Goal: Task Accomplishment & Management: Use online tool/utility

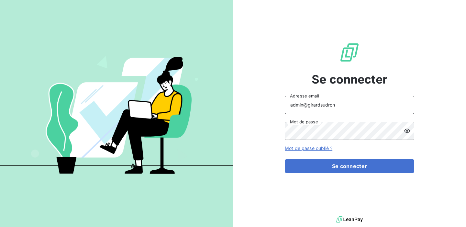
click at [335, 103] on input "admin@girardsudron" at bounding box center [350, 105] width 130 height 18
drag, startPoint x: 358, startPoint y: 111, endPoint x: 309, endPoint y: 107, distance: 48.7
click at [309, 107] on input "admin@girardsudron" at bounding box center [350, 105] width 130 height 18
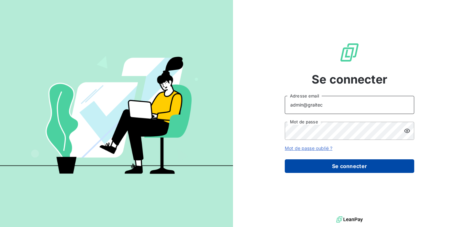
type input "admin@graitec"
click at [347, 168] on button "Se connecter" at bounding box center [350, 166] width 130 height 14
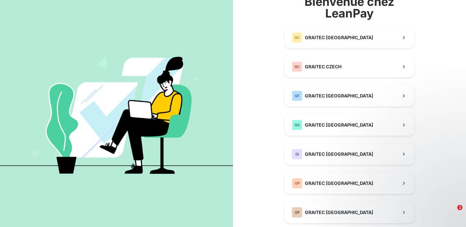
scroll to position [40, 0]
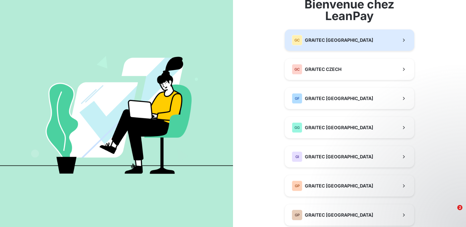
click at [360, 40] on button "GC GRAITEC [GEOGRAPHIC_DATA]" at bounding box center [350, 39] width 130 height 21
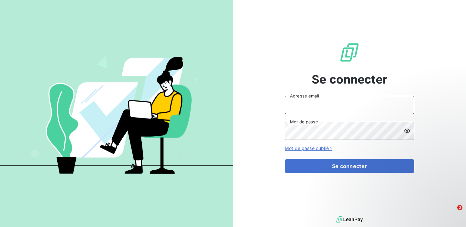
type input "admin@girardsudron"
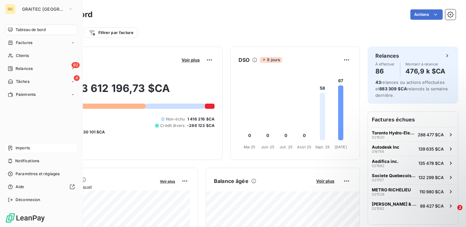
click at [23, 148] on span "Imports" at bounding box center [23, 148] width 14 height 6
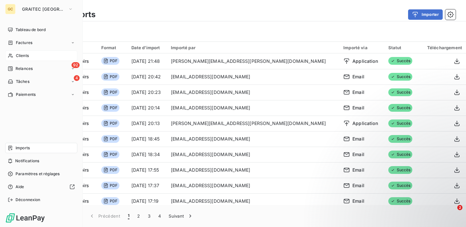
click at [21, 56] on span "Clients" at bounding box center [22, 56] width 13 height 6
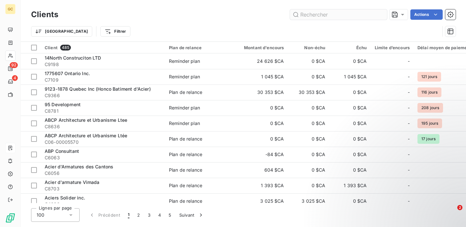
click at [321, 15] on input "text" at bounding box center [338, 14] width 97 height 10
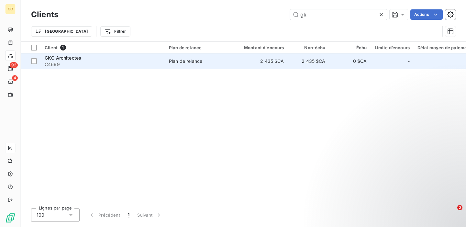
type input "gk"
click at [144, 62] on span "C4699" at bounding box center [103, 64] width 117 height 6
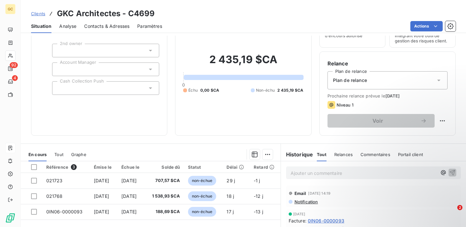
scroll to position [59, 0]
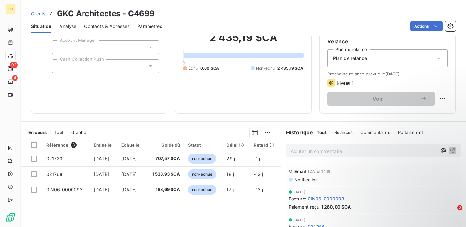
click at [58, 130] on span "Tout" at bounding box center [58, 132] width 9 height 5
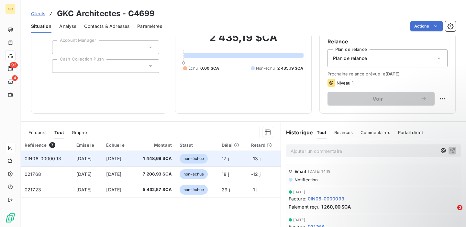
click at [65, 161] on td "0IN06-0000093" at bounding box center [47, 159] width 52 height 16
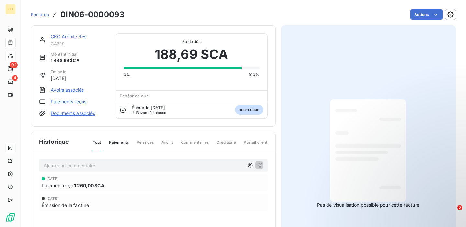
click at [37, 15] on span "Factures" at bounding box center [40, 14] width 18 height 5
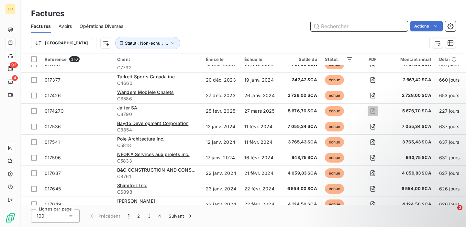
scroll to position [145, 0]
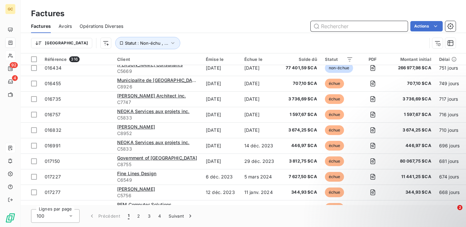
click at [342, 24] on input "text" at bounding box center [359, 26] width 97 height 10
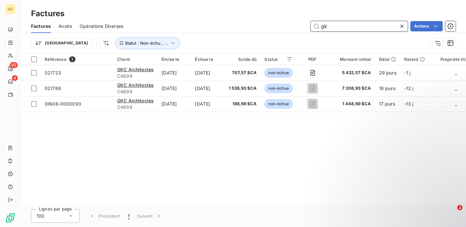
scroll to position [0, 0]
type input "gk"
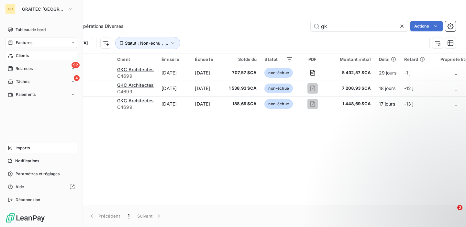
click at [25, 144] on div "Imports" at bounding box center [41, 148] width 72 height 10
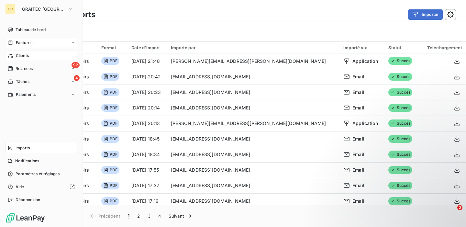
click at [26, 42] on span "Factures" at bounding box center [24, 43] width 17 height 6
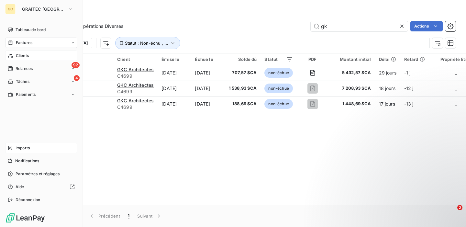
click at [27, 147] on span "Imports" at bounding box center [23, 148] width 14 height 6
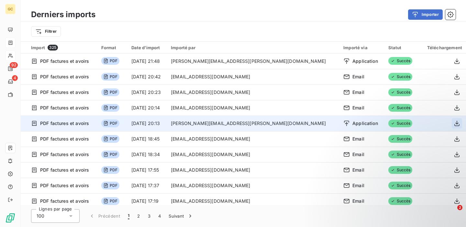
click at [454, 124] on icon "button" at bounding box center [457, 123] width 6 height 6
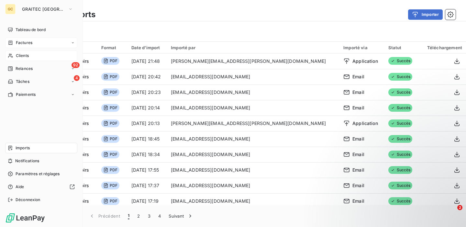
click at [28, 57] on span "Clients" at bounding box center [22, 56] width 13 height 6
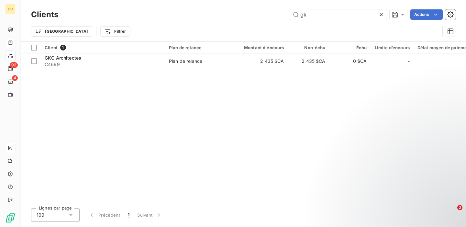
drag, startPoint x: 321, startPoint y: 16, endPoint x: 261, endPoint y: 16, distance: 59.9
click at [261, 16] on div "gk Actions" at bounding box center [261, 14] width 390 height 10
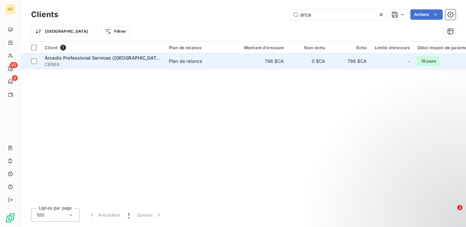
type input "arca"
click at [129, 63] on span "C8566" at bounding box center [103, 64] width 117 height 6
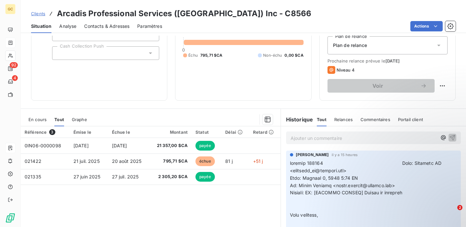
scroll to position [73, 0]
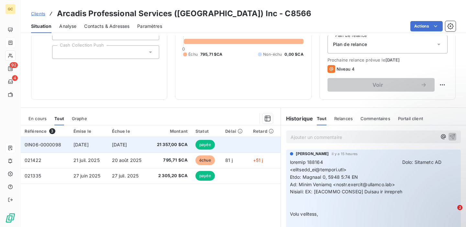
click at [238, 146] on td at bounding box center [235, 145] width 28 height 16
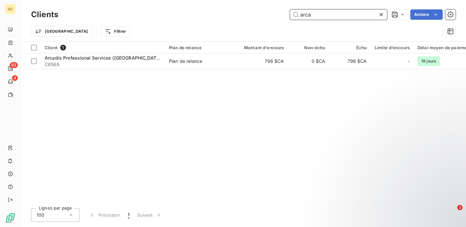
drag, startPoint x: 325, startPoint y: 16, endPoint x: 219, endPoint y: 26, distance: 107.0
click at [219, 26] on div "Clients arca Actions Trier Filtrer" at bounding box center [243, 25] width 425 height 34
drag, startPoint x: 315, startPoint y: 16, endPoint x: 273, endPoint y: 16, distance: 42.1
click at [273, 16] on div "arca Actions" at bounding box center [261, 14] width 390 height 10
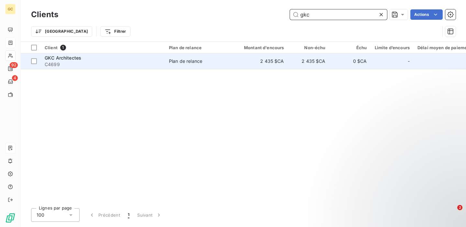
type input "gkc"
click at [152, 62] on span "C4699" at bounding box center [103, 64] width 117 height 6
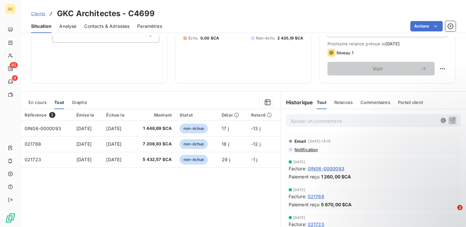
scroll to position [115, 0]
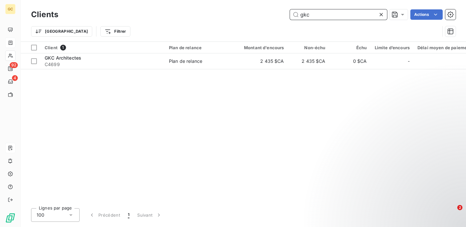
drag, startPoint x: 319, startPoint y: 14, endPoint x: 245, endPoint y: 26, distance: 75.4
click at [245, 26] on div "Clients gkc Actions Trier Filtrer" at bounding box center [243, 25] width 425 height 34
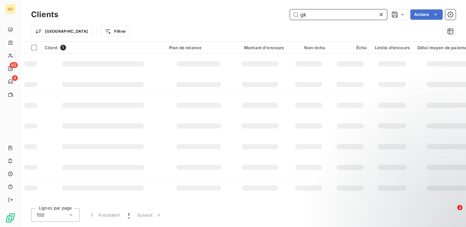
type input "g"
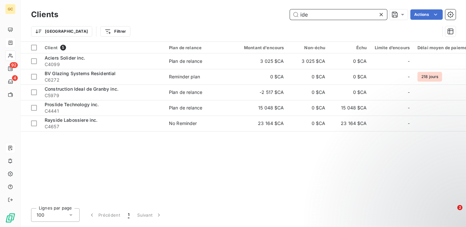
drag, startPoint x: 323, startPoint y: 17, endPoint x: 247, endPoint y: 20, distance: 75.5
click at [247, 20] on div "Clients ide Actions" at bounding box center [243, 15] width 425 height 14
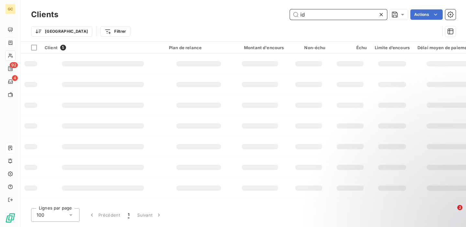
type input "i"
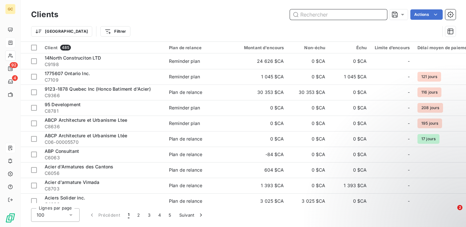
type input "h"
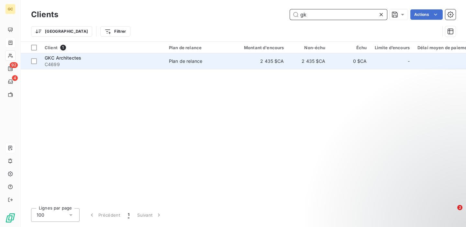
type input "gk"
click at [121, 61] on span "C4699" at bounding box center [103, 64] width 117 height 6
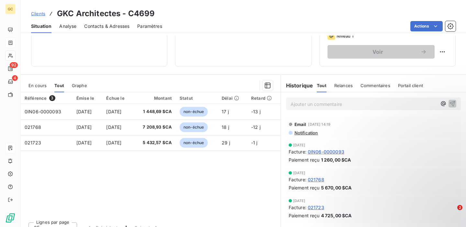
scroll to position [108, 0]
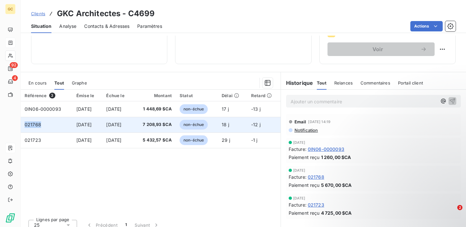
click at [64, 126] on td "021768" at bounding box center [47, 125] width 52 height 16
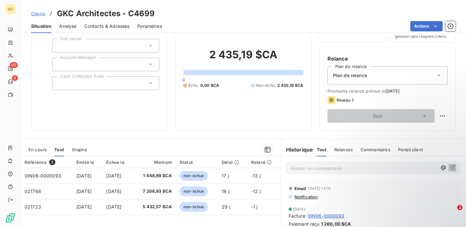
scroll to position [39, 0]
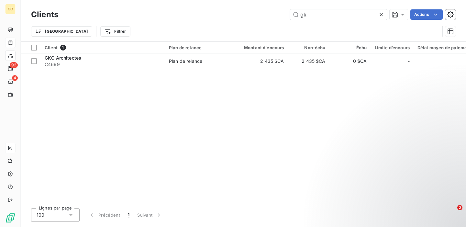
drag, startPoint x: 328, startPoint y: 17, endPoint x: 226, endPoint y: 8, distance: 101.7
click at [226, 8] on div "Clients gk Actions" at bounding box center [243, 15] width 425 height 14
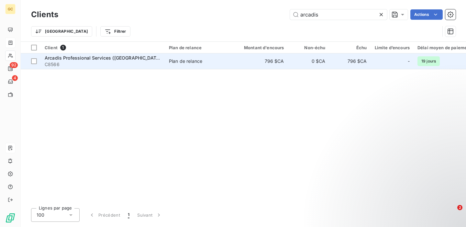
type input "arcadis"
click at [121, 60] on span "Arcadis Professional Services ([GEOGRAPHIC_DATA]) Inc" at bounding box center [108, 58] width 126 height 6
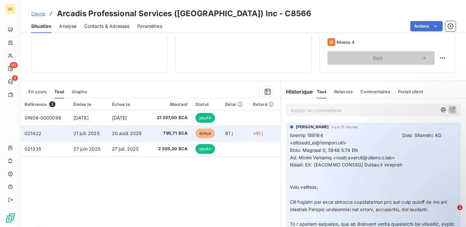
scroll to position [95, 0]
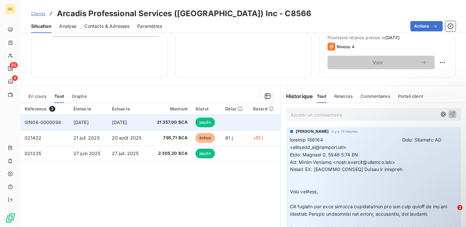
click at [172, 124] on span "21 357,00 $CA" at bounding box center [170, 122] width 35 height 6
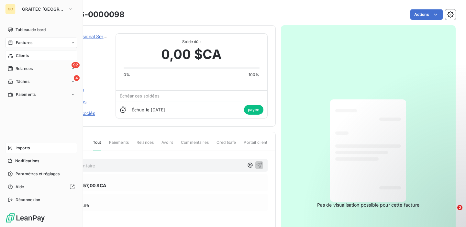
click at [18, 44] on span "Factures" at bounding box center [24, 43] width 17 height 6
click at [16, 44] on span "Factures" at bounding box center [24, 43] width 17 height 6
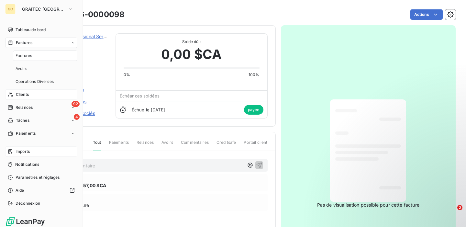
click at [22, 42] on span "Factures" at bounding box center [24, 43] width 17 height 6
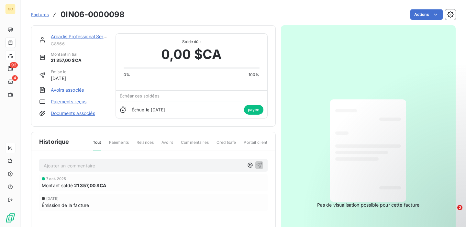
click at [43, 18] on div "Factures 0IN06-0000098" at bounding box center [78, 15] width 94 height 12
click at [44, 14] on span "Factures" at bounding box center [40, 14] width 18 height 5
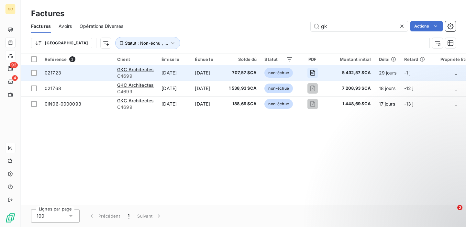
click at [315, 72] on icon "button" at bounding box center [312, 73] width 5 height 6
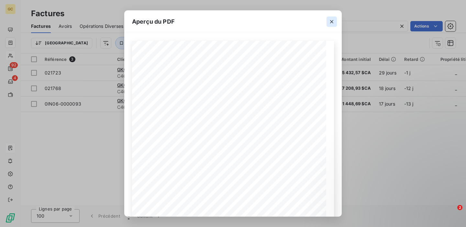
click at [332, 21] on icon "button" at bounding box center [331, 21] width 3 height 3
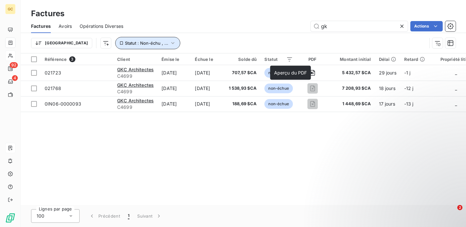
click at [125, 45] on span "Statut : Non-échu , ..." at bounding box center [146, 42] width 43 height 5
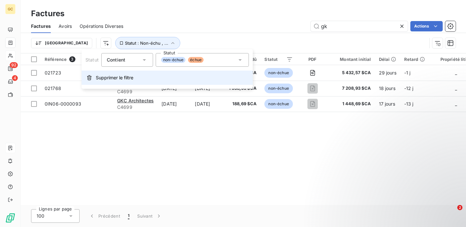
click at [133, 77] on span "Supprimer le filtre" at bounding box center [115, 77] width 38 height 6
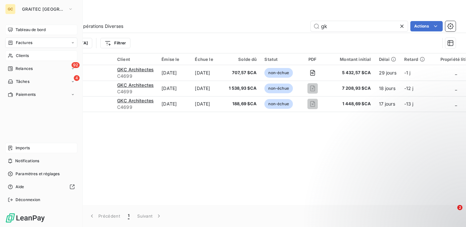
click at [26, 29] on span "Tableau de bord" at bounding box center [31, 30] width 30 height 6
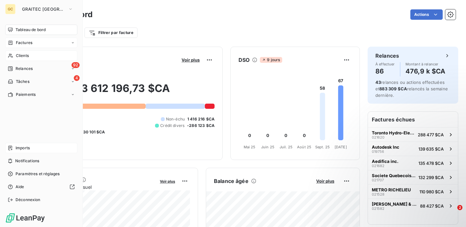
click at [16, 42] on span "Factures" at bounding box center [24, 43] width 17 height 6
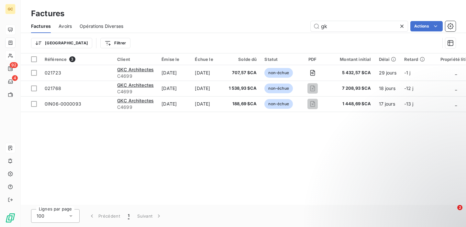
click at [403, 27] on icon at bounding box center [402, 26] width 6 height 6
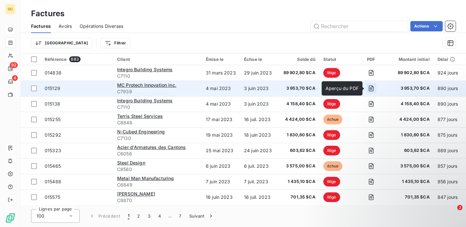
click at [373, 86] on icon "button" at bounding box center [371, 88] width 5 height 6
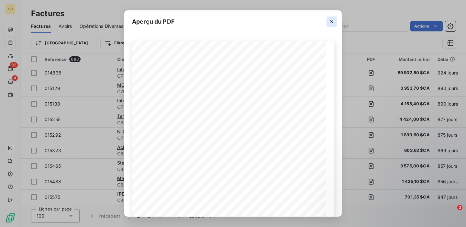
click at [329, 20] on icon "button" at bounding box center [332, 21] width 6 height 6
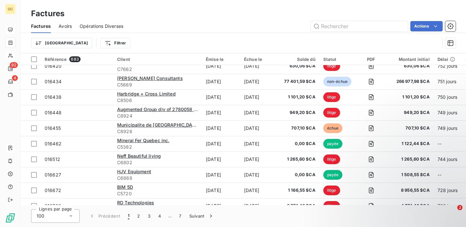
scroll to position [365, 0]
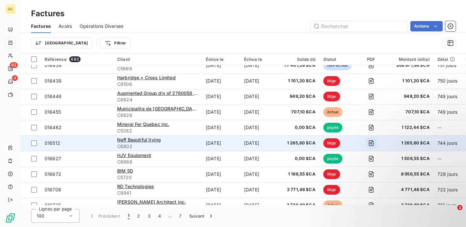
click at [371, 141] on icon "button" at bounding box center [371, 143] width 6 height 6
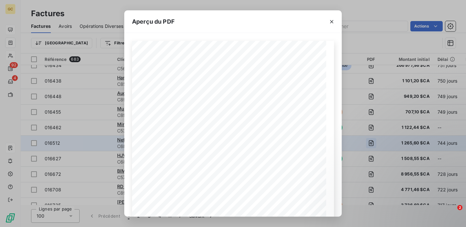
click at [371, 141] on div "Aperçu du PDF Pos. Quantity Unit Item number / Item Name Net amount VAT 1 1.00 …" at bounding box center [233, 113] width 466 height 227
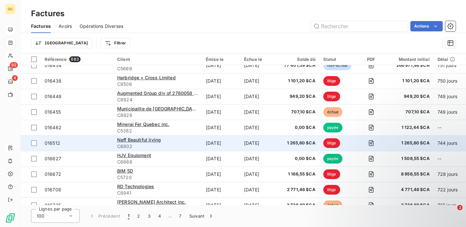
click at [286, 145] on span "1 265,60 $CA" at bounding box center [299, 143] width 33 height 6
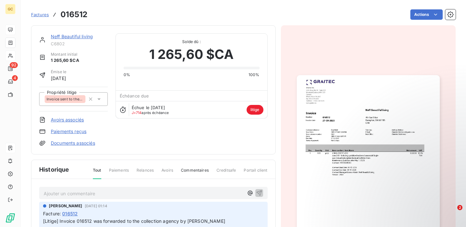
click at [79, 38] on link "Neff Beautiful living" at bounding box center [72, 37] width 42 height 6
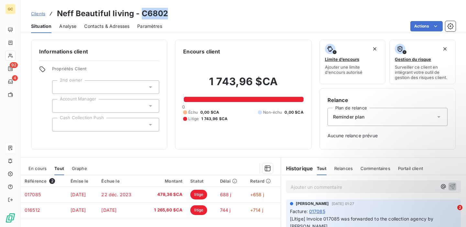
drag, startPoint x: 169, startPoint y: 17, endPoint x: 140, endPoint y: 12, distance: 29.2
click at [140, 12] on div "Clients [PERSON_NAME] Beautiful living - C6802" at bounding box center [244, 14] width 446 height 12
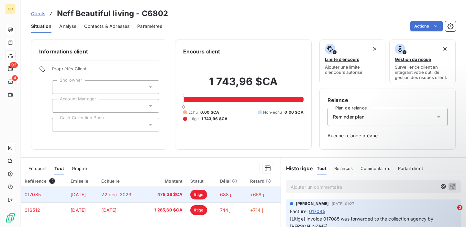
click at [143, 193] on td "22 déc. 2023" at bounding box center [119, 195] width 45 height 16
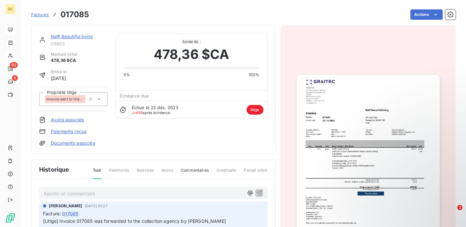
click at [334, 131] on img "button" at bounding box center [368, 167] width 143 height 185
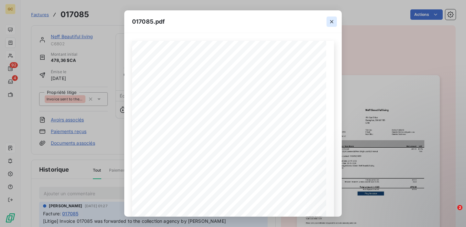
click at [332, 18] on button "button" at bounding box center [332, 22] width 10 height 10
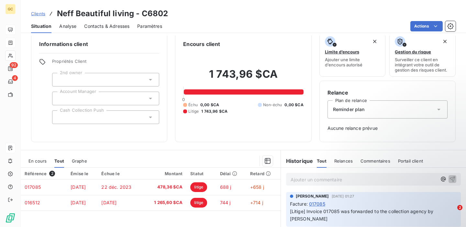
scroll to position [5, 0]
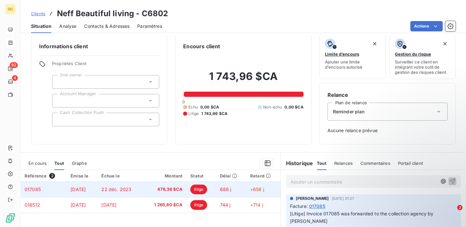
click at [159, 182] on td "478,36 $CA" at bounding box center [164, 190] width 43 height 16
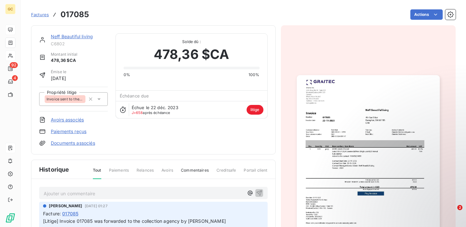
click at [344, 145] on img "button" at bounding box center [368, 167] width 143 height 185
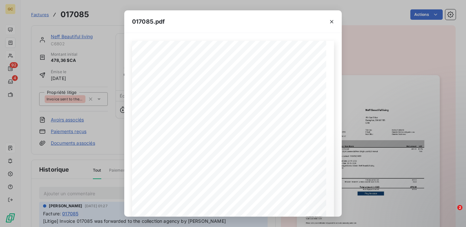
click at [384, 72] on div "017085.pdf Pos. Quantity Unit Item number / Item Name Net amount VAT 1 1.00 pc(…" at bounding box center [233, 113] width 466 height 227
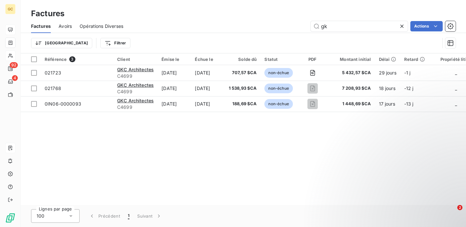
type input "gk"
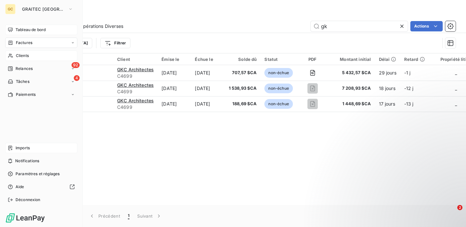
click at [39, 152] on div "Imports" at bounding box center [41, 148] width 72 height 10
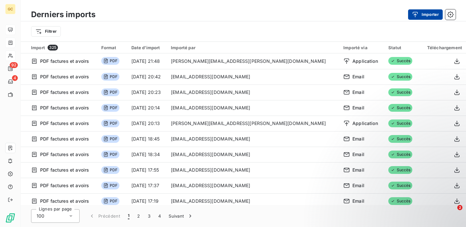
click at [419, 12] on div "button" at bounding box center [417, 14] width 10 height 6
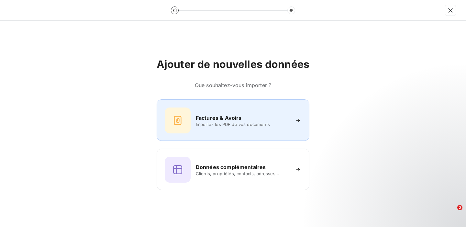
click at [248, 125] on span "Importez les PDF de vos documents" at bounding box center [243, 124] width 94 height 5
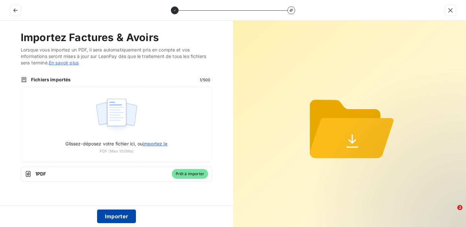
click at [124, 216] on button "Importer" at bounding box center [116, 216] width 39 height 14
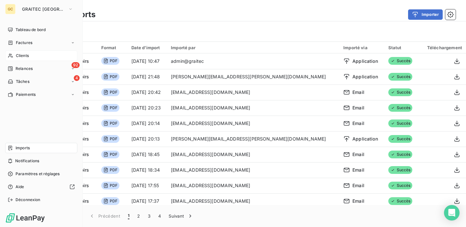
click at [30, 58] on div "Clients" at bounding box center [41, 56] width 72 height 10
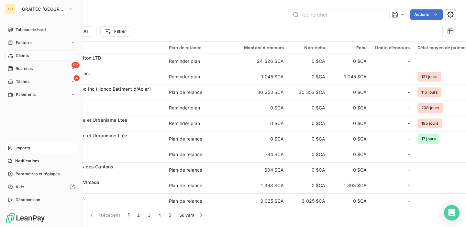
click at [19, 147] on span "Imports" at bounding box center [23, 148] width 14 height 6
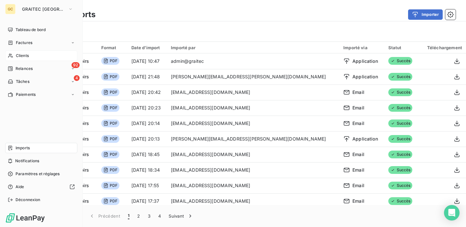
click at [25, 55] on span "Clients" at bounding box center [22, 56] width 13 height 6
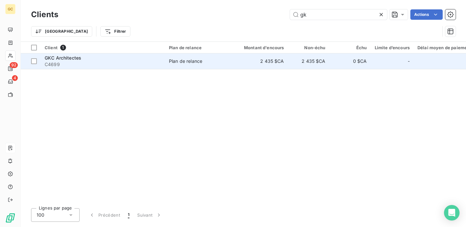
type input "gk"
click at [136, 64] on span "C4699" at bounding box center [103, 64] width 117 height 6
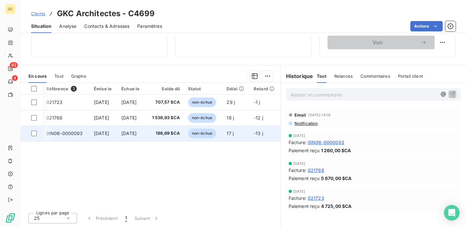
scroll to position [0, 3]
click at [118, 130] on td "[DATE]" at bounding box center [104, 134] width 28 height 16
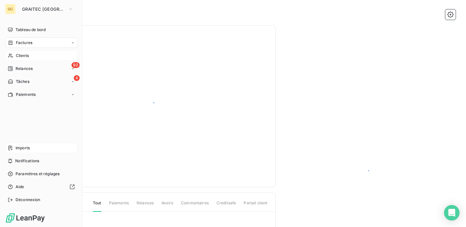
click at [23, 42] on span "Factures" at bounding box center [24, 43] width 17 height 6
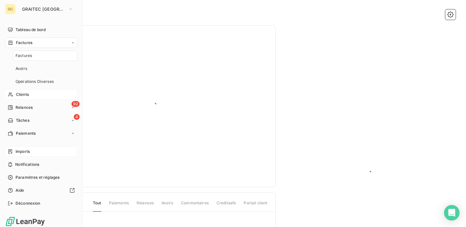
click at [42, 57] on div "Factures" at bounding box center [45, 56] width 64 height 10
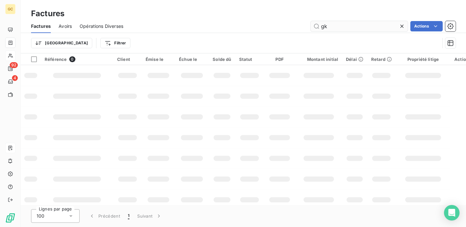
click at [340, 27] on input "gk" at bounding box center [359, 26] width 97 height 10
